Goal: Task Accomplishment & Management: Manage account settings

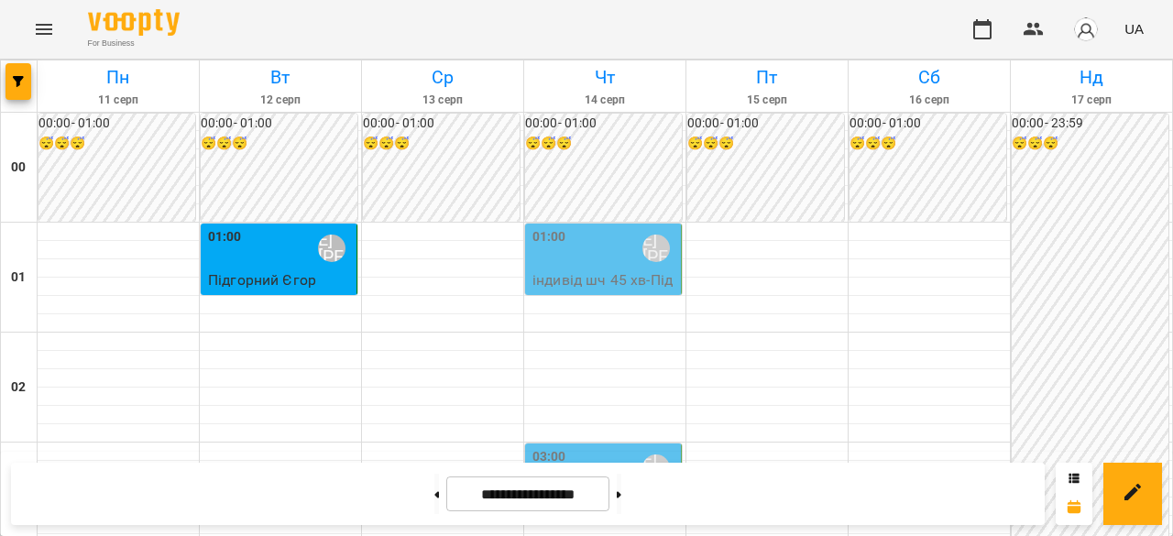
scroll to position [275, 0]
click at [617, 489] on p "індивід шч 45 [PERSON_NAME]" at bounding box center [604, 510] width 145 height 43
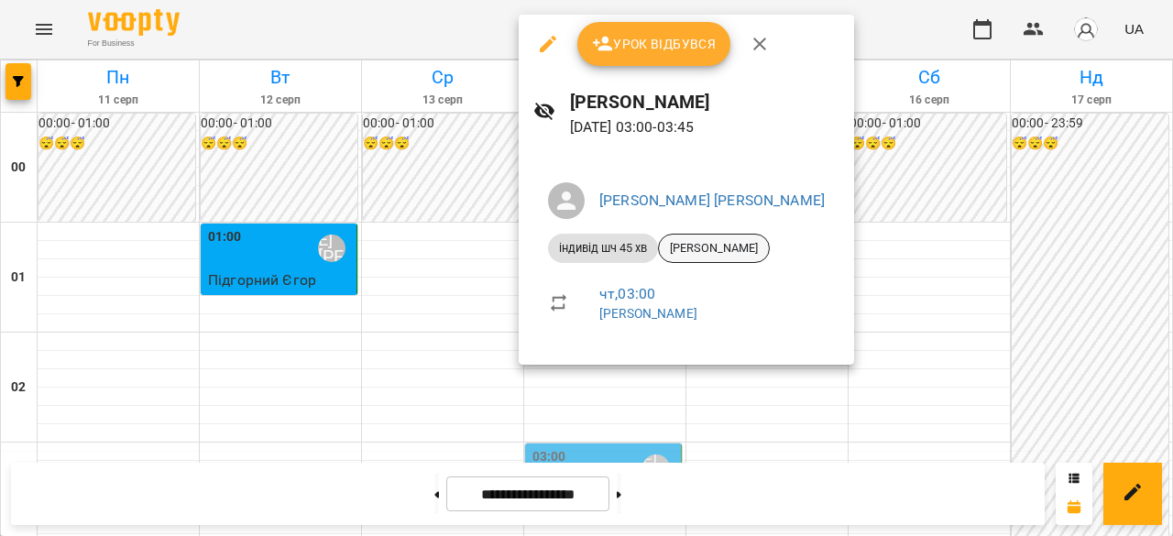
click at [718, 250] on span "[PERSON_NAME]" at bounding box center [714, 248] width 110 height 16
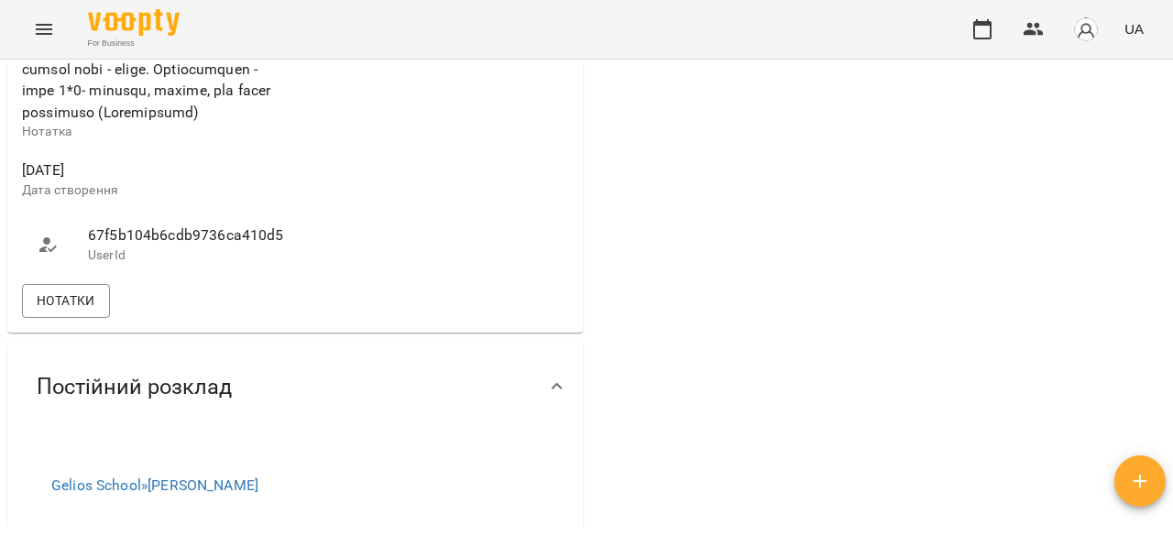
scroll to position [1283, 0]
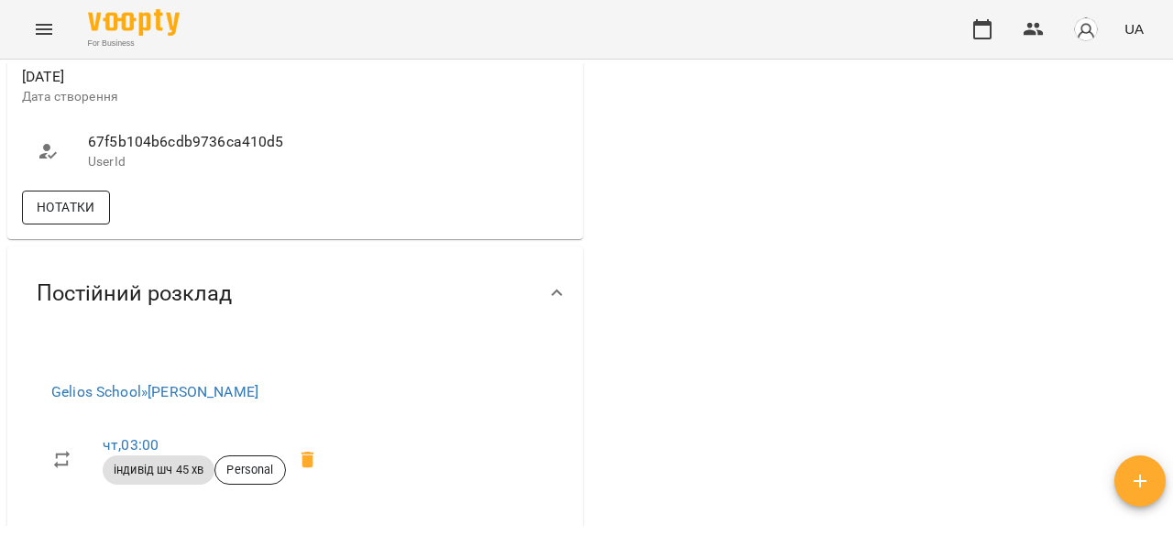
click at [99, 224] on button "Нотатки" at bounding box center [66, 207] width 88 height 33
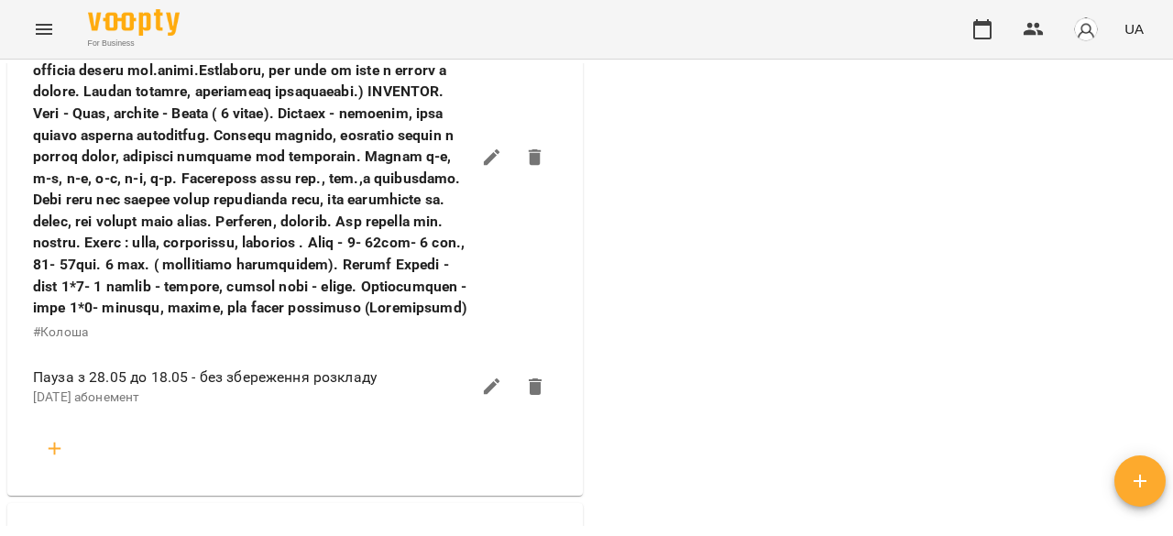
scroll to position [1466, 0]
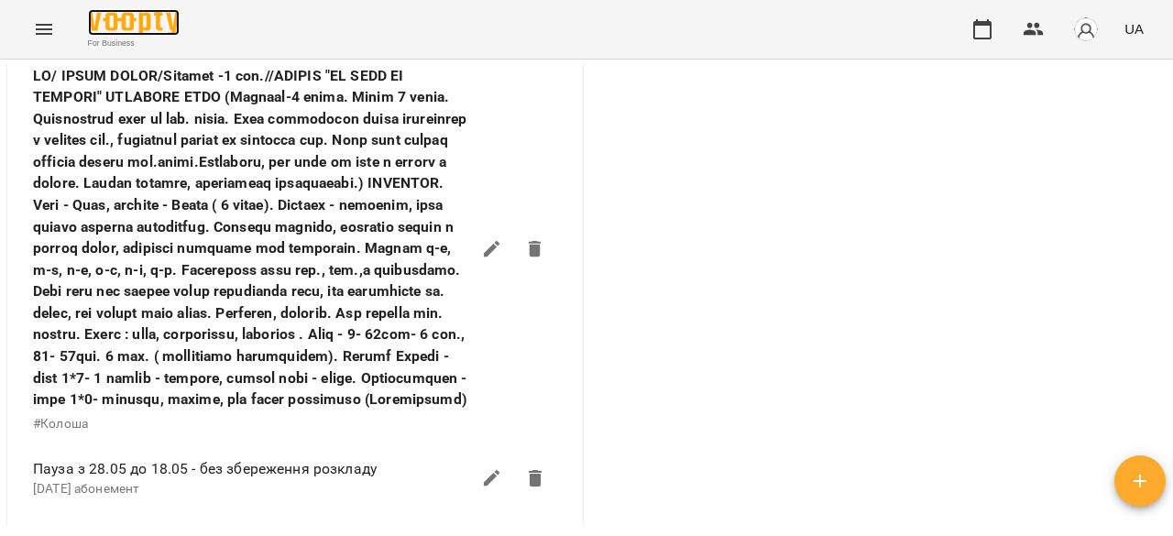
click at [136, 20] on img at bounding box center [134, 22] width 92 height 27
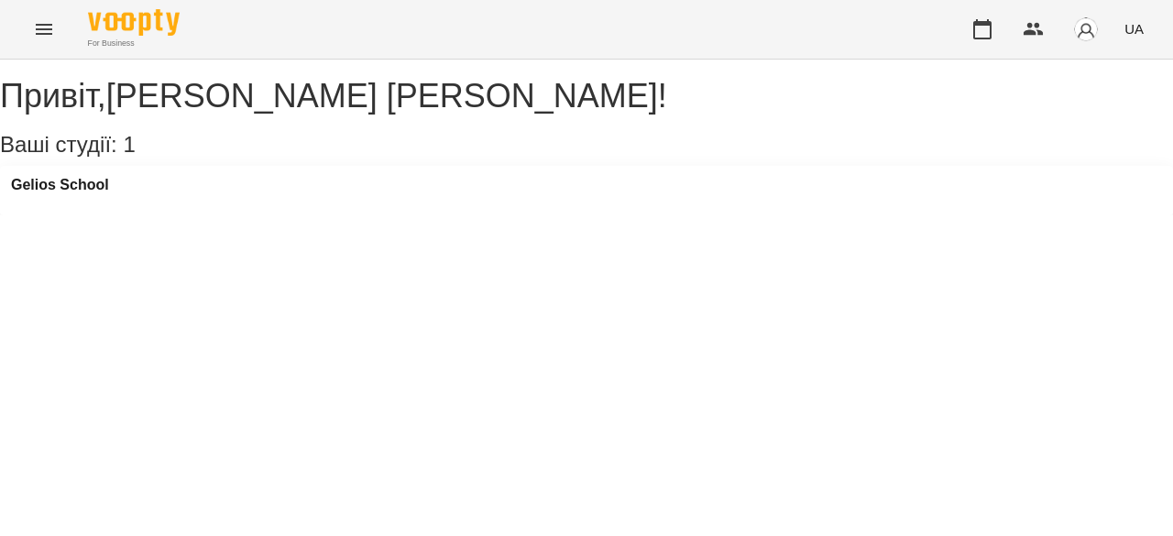
click at [34, 18] on icon "Menu" at bounding box center [44, 29] width 22 height 22
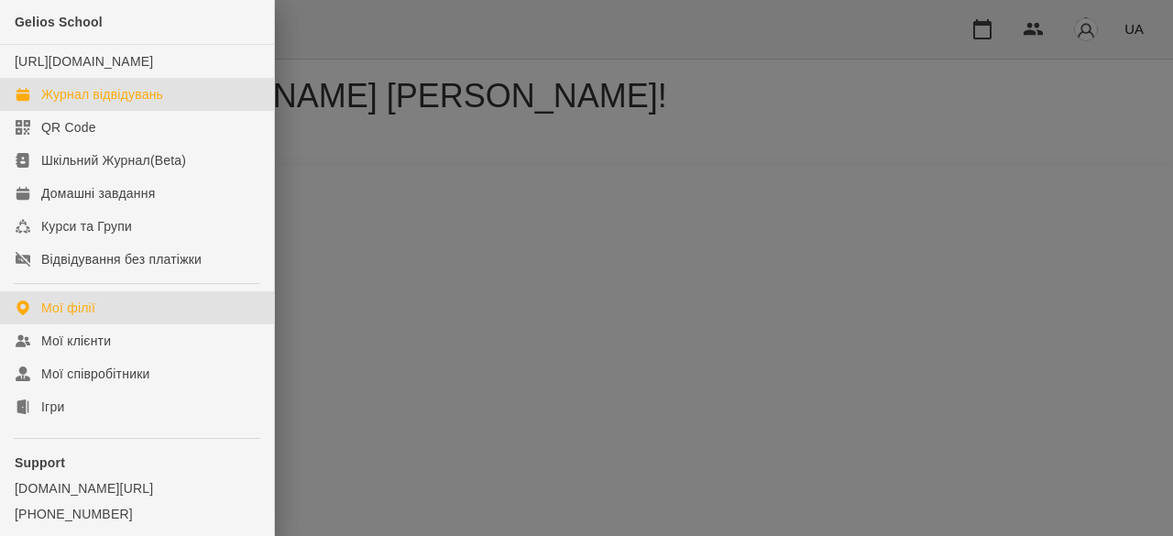
click at [105, 104] on div "Журнал відвідувань" at bounding box center [102, 94] width 122 height 18
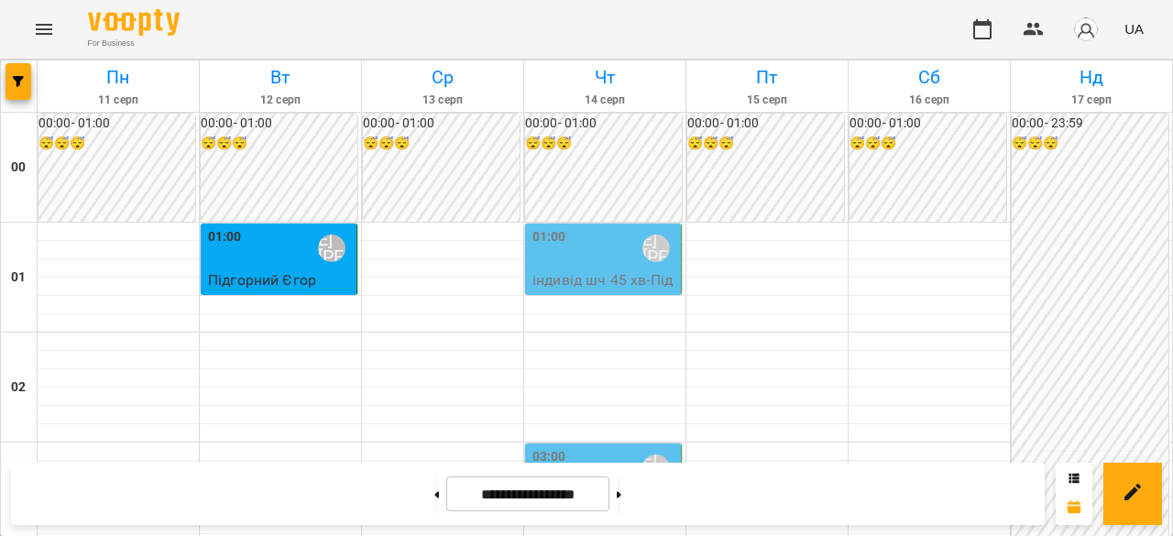
scroll to position [2022, 0]
